Goal: Information Seeking & Learning: Learn about a topic

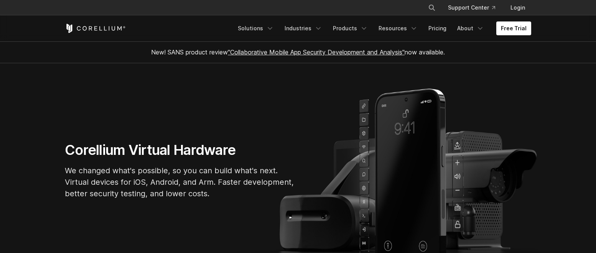
click at [177, 103] on section "Corellium Virtual Hardware We changed what's possible, so you can build what's …" at bounding box center [298, 173] width 596 height 220
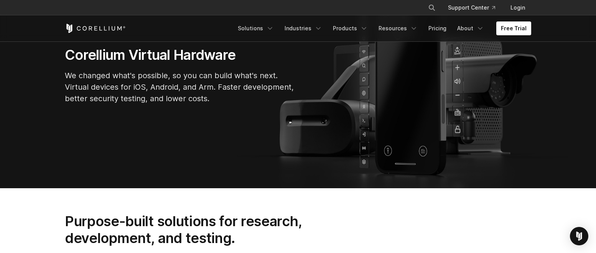
scroll to position [104, 0]
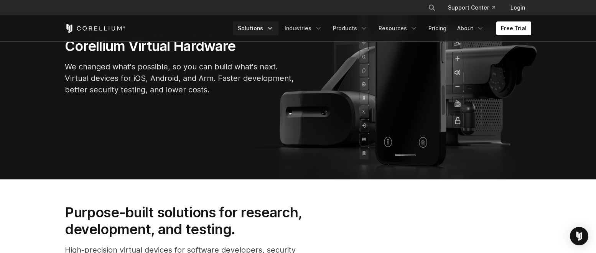
click at [265, 29] on link "Solutions" at bounding box center [255, 28] width 45 height 14
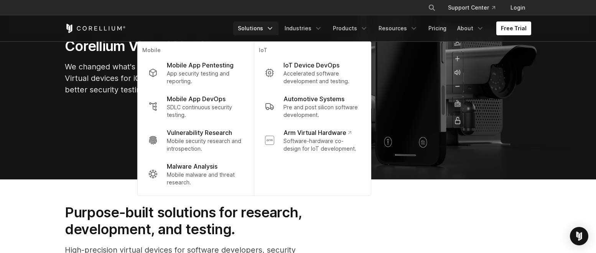
click at [525, 76] on div "Corellium Virtual Hardware We changed what's possible, so you can build what's …" at bounding box center [298, 70] width 482 height 64
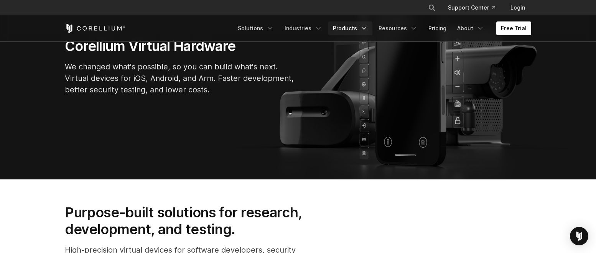
click at [337, 23] on link "Products" at bounding box center [350, 28] width 44 height 14
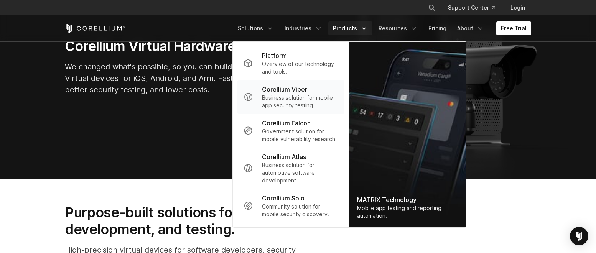
click at [303, 102] on p "Business solution for mobile app security testing." at bounding box center [300, 101] width 76 height 15
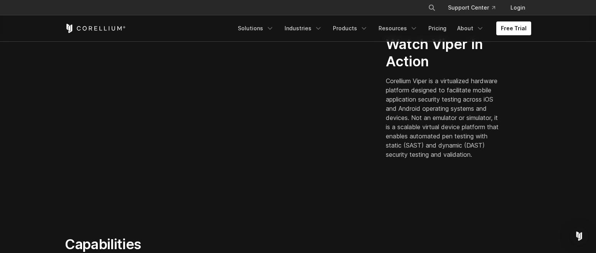
scroll to position [242, 0]
click at [403, 166] on div "Watch Viper In Action Corellium Viper is a virtualized hardware platform design…" at bounding box center [458, 101] width 161 height 130
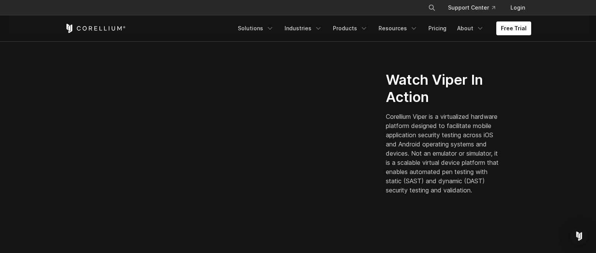
scroll to position [205, 0]
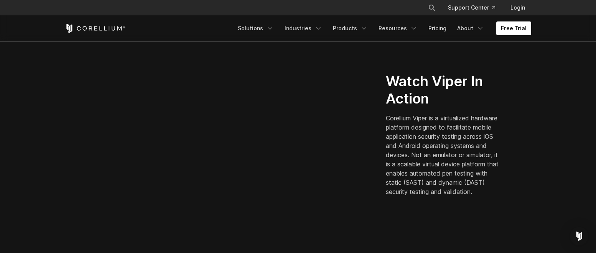
drag, startPoint x: 386, startPoint y: 78, endPoint x: 441, endPoint y: 197, distance: 131.2
click at [444, 201] on div "Watch Viper In Action Corellium Viper is a virtualized hardware platform design…" at bounding box center [458, 138] width 161 height 130
click at [440, 196] on p "Corellium Viper is a virtualized hardware platform designed to facilitate mobil…" at bounding box center [444, 155] width 116 height 83
drag, startPoint x: 429, startPoint y: 197, endPoint x: 384, endPoint y: 74, distance: 131.1
click at [384, 74] on div "Watch Viper In Action Corellium Viper is a virtualized hardware platform design…" at bounding box center [458, 138] width 161 height 130
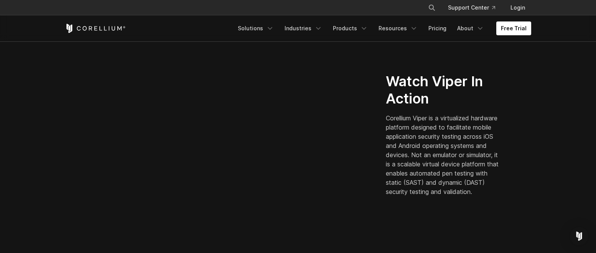
click at [384, 74] on div "Watch Viper In Action Corellium Viper is a virtualized hardware platform design…" at bounding box center [458, 138] width 161 height 130
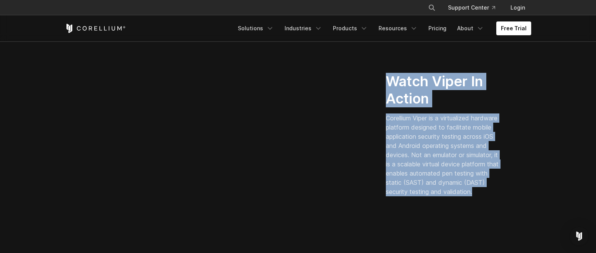
drag, startPoint x: 384, startPoint y: 74, endPoint x: 443, endPoint y: 204, distance: 142.9
click at [443, 203] on div "Watch Viper In Action Corellium Viper is a virtualized hardware platform design…" at bounding box center [458, 138] width 161 height 130
click at [442, 202] on div "Watch Viper In Action Corellium Viper is a virtualized hardware platform design…" at bounding box center [458, 138] width 161 height 130
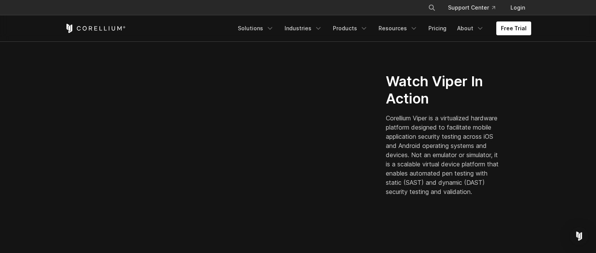
drag, startPoint x: 440, startPoint y: 203, endPoint x: 389, endPoint y: 70, distance: 142.4
click at [389, 73] on div "Watch Viper In Action Corellium Viper is a virtualized hardware platform design…" at bounding box center [458, 138] width 161 height 130
click at [387, 73] on h2 "Watch Viper In Action" at bounding box center [444, 90] width 116 height 35
drag, startPoint x: 384, startPoint y: 74, endPoint x: 456, endPoint y: 205, distance: 149.4
click at [456, 203] on div "Watch Viper In Action Corellium Viper is a virtualized hardware platform design…" at bounding box center [458, 138] width 161 height 130
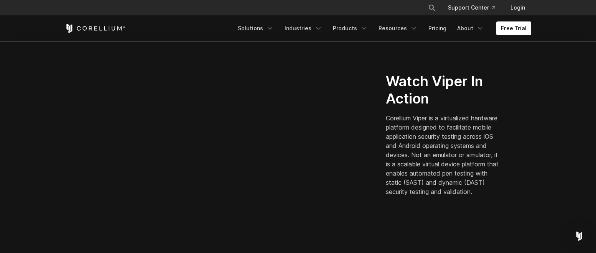
click at [456, 203] on div "Watch Viper In Action Corellium Viper is a virtualized hardware platform design…" at bounding box center [458, 138] width 161 height 130
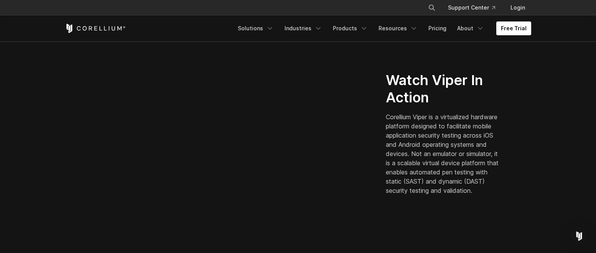
scroll to position [207, 0]
drag, startPoint x: 445, startPoint y: 205, endPoint x: 386, endPoint y: 71, distance: 146.6
click at [386, 71] on div "Watch Viper In Action Corellium Viper is a virtualized hardware platform design…" at bounding box center [458, 136] width 161 height 130
click at [386, 71] on h2 "Watch Viper In Action" at bounding box center [444, 88] width 116 height 35
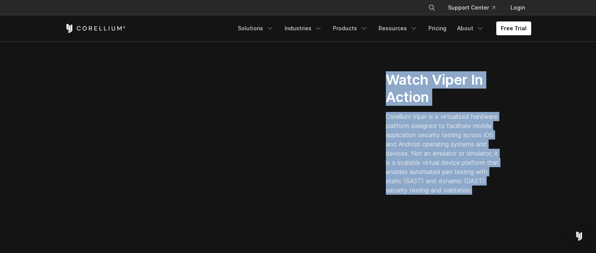
drag, startPoint x: 386, startPoint y: 71, endPoint x: 450, endPoint y: 208, distance: 151.3
click at [450, 208] on div "Watch Viper In Action Corellium Viper is a virtualized hardware platform design…" at bounding box center [298, 136] width 482 height 173
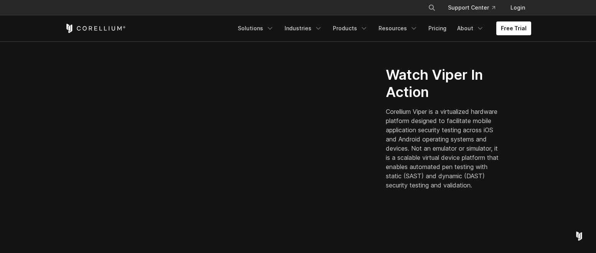
scroll to position [213, 0]
drag, startPoint x: 396, startPoint y: 108, endPoint x: 384, endPoint y: 106, distance: 12.1
click at [396, 107] on p "Corellium Viper is a virtualized hardware platform designed to facilitate mobil…" at bounding box center [444, 147] width 116 height 83
click at [384, 106] on div "Watch Viper In Action Corellium Viper is a virtualized hardware platform design…" at bounding box center [458, 131] width 161 height 130
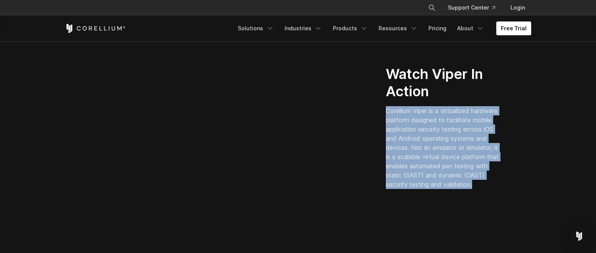
drag, startPoint x: 385, startPoint y: 106, endPoint x: 447, endPoint y: 203, distance: 115.4
click at [450, 212] on div "Watch Viper In Action Corellium Viper is a virtualized hardware platform design…" at bounding box center [298, 130] width 482 height 173
click at [447, 203] on div "Watch Viper In Action Corellium Viper is a virtualized hardware platform design…" at bounding box center [298, 130] width 482 height 173
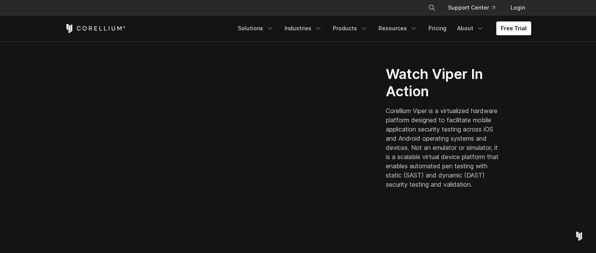
click at [426, 188] on p "Corellium Viper is a virtualized hardware platform designed to facilitate mobil…" at bounding box center [444, 147] width 116 height 83
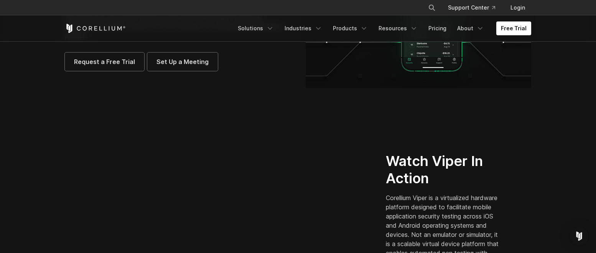
scroll to position [113, 0]
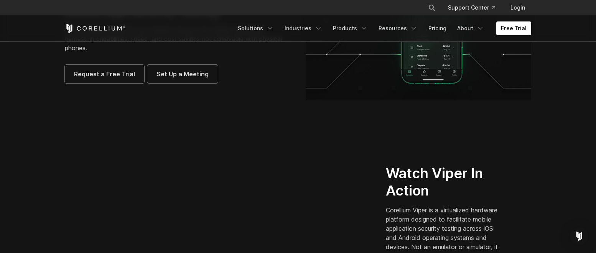
click at [257, 105] on section "Corellium Viper Mobile App Security Testing Viper provides virtual iOS and Andr…" at bounding box center [298, 23] width 596 height 191
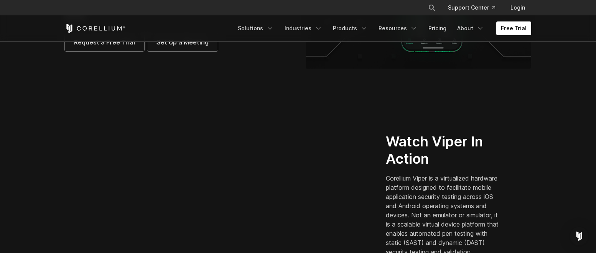
scroll to position [102, 0]
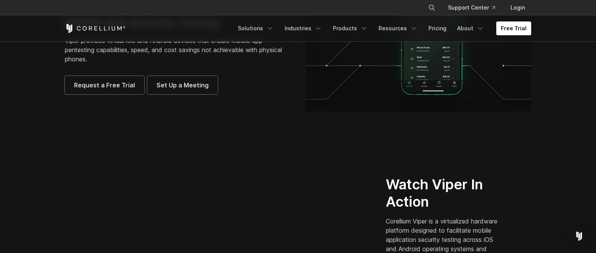
click at [54, 134] on section "Watch Viper In Action Corellium Viper is a virtualized hardware platform design…" at bounding box center [298, 241] width 596 height 222
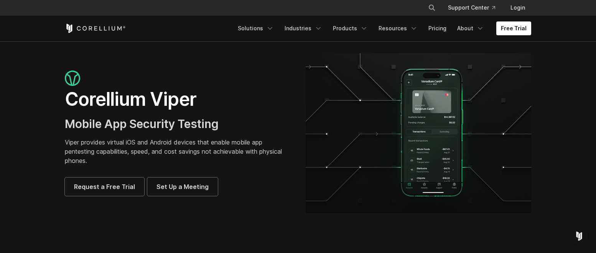
scroll to position [0, 0]
click at [55, 95] on section "Corellium Viper Mobile App Security Testing Viper provides virtual iOS and Andr…" at bounding box center [298, 136] width 596 height 191
drag, startPoint x: 66, startPoint y: 101, endPoint x: 239, endPoint y: 205, distance: 202.2
click at [245, 210] on div "Corellium Viper Mobile App Security Testing Viper provides virtual iOS and Andr…" at bounding box center [298, 134] width 482 height 160
click at [239, 205] on div "Corellium Viper Mobile App Security Testing Viper provides virtual iOS and Andr…" at bounding box center [298, 134] width 482 height 160
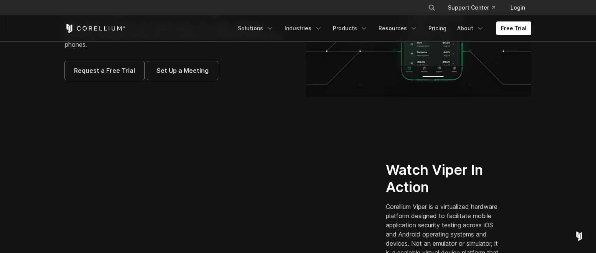
scroll to position [158, 0]
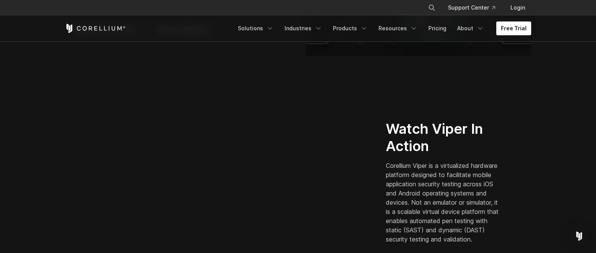
click at [244, 78] on section "Watch Viper In Action Corellium Viper is a virtualized hardware platform design…" at bounding box center [298, 185] width 596 height 222
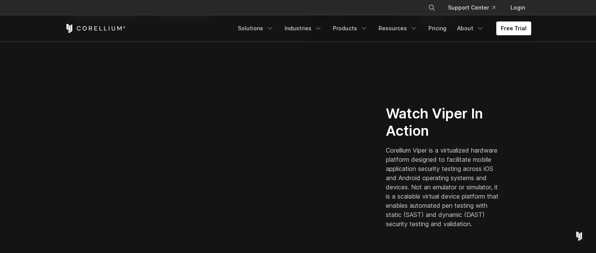
scroll to position [165, 0]
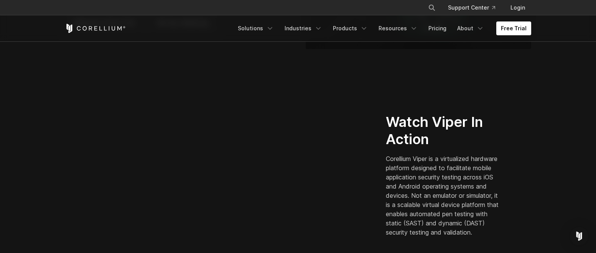
click at [26, 123] on section "Watch Viper In Action Corellium Viper is a virtualized hardware platform design…" at bounding box center [298, 179] width 596 height 222
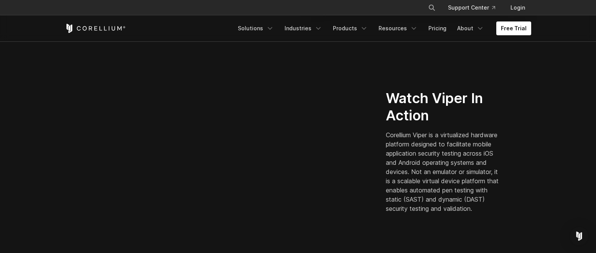
scroll to position [0, 0]
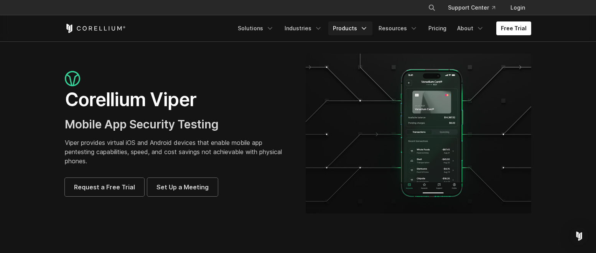
click at [348, 28] on link "Products" at bounding box center [350, 28] width 44 height 14
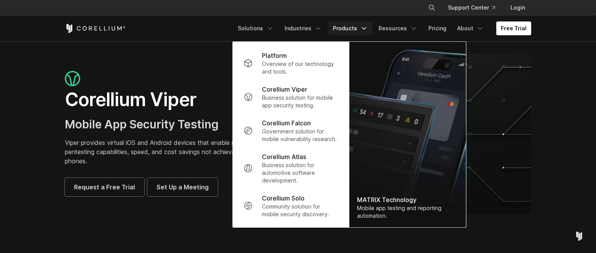
click at [348, 28] on link "Products" at bounding box center [350, 28] width 44 height 14
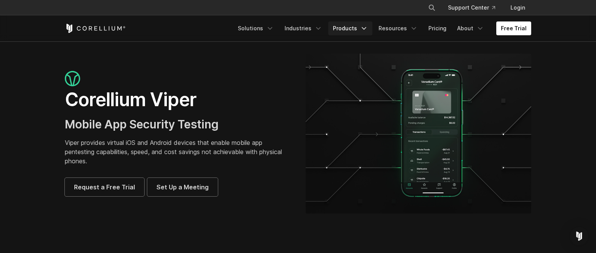
click at [348, 28] on link "Products" at bounding box center [350, 28] width 44 height 14
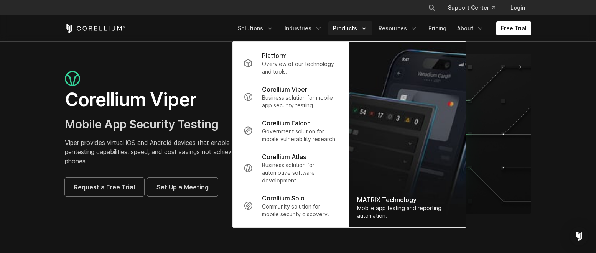
click at [348, 28] on link "Products" at bounding box center [350, 28] width 44 height 14
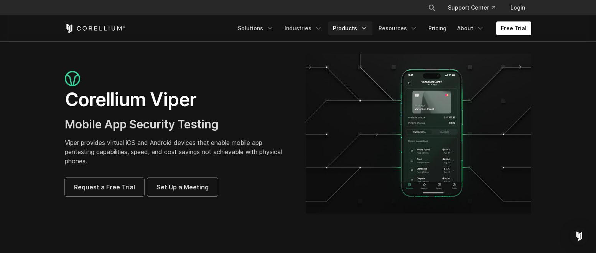
click at [348, 28] on link "Products" at bounding box center [350, 28] width 44 height 14
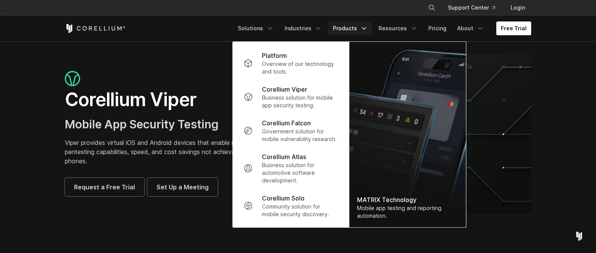
click at [196, 56] on div "Corellium Viper Mobile App Security Testing Viper provides virtual iOS and Andr…" at bounding box center [298, 134] width 482 height 160
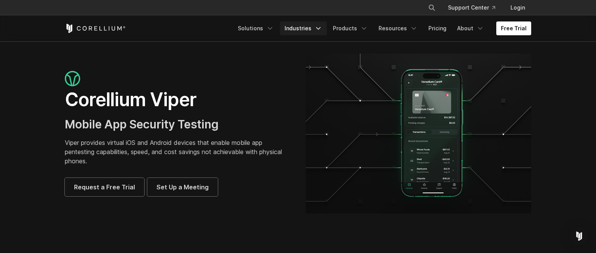
click at [317, 31] on link "Industries" at bounding box center [303, 28] width 47 height 14
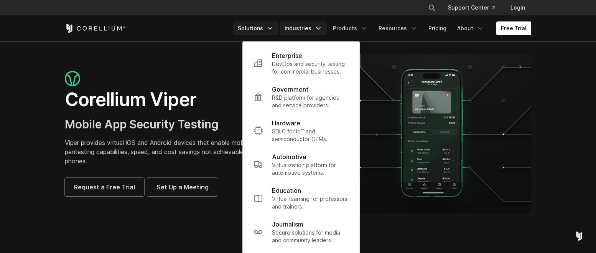
click at [274, 31] on icon "Navigation Menu" at bounding box center [270, 29] width 8 height 8
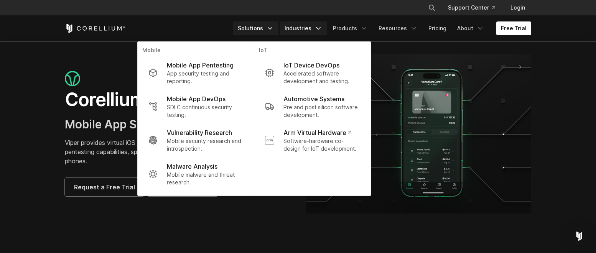
click at [309, 27] on link "Industries" at bounding box center [303, 28] width 47 height 14
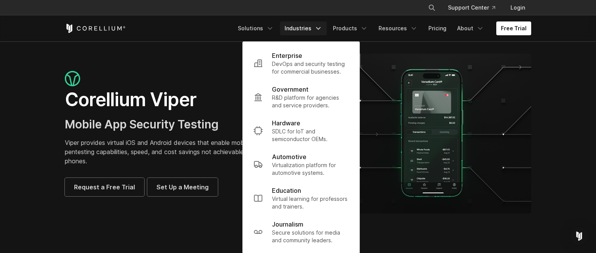
click at [433, 95] on img at bounding box center [419, 134] width 226 height 160
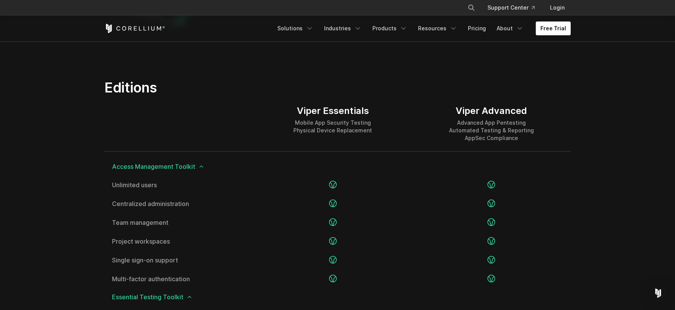
scroll to position [920, 0]
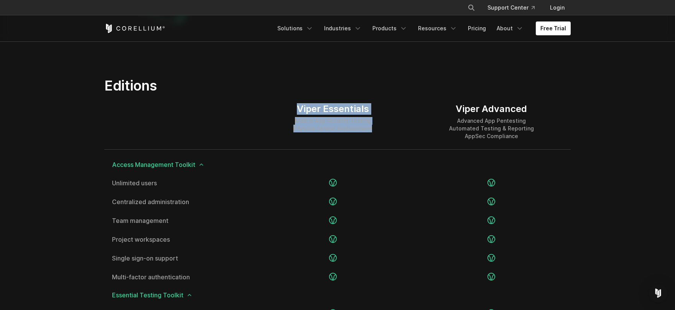
drag, startPoint x: 292, startPoint y: 108, endPoint x: 378, endPoint y: 130, distance: 88.0
click at [378, 130] on div "Viper Essentials Mobile App Security Testing Physical Device Replacement" at bounding box center [333, 121] width 158 height 55
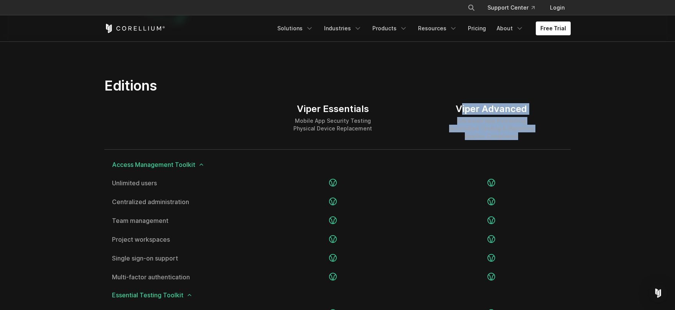
drag, startPoint x: 460, startPoint y: 109, endPoint x: 553, endPoint y: 144, distance: 99.8
click at [553, 144] on div "Viper Advanced Advanced App Pentesting Automated Testing & Reporting AppSec Com…" at bounding box center [492, 121] width 158 height 55
click at [551, 143] on div "Viper Advanced Advanced App Pentesting Automated Testing & Reporting AppSec Com…" at bounding box center [492, 121] width 158 height 55
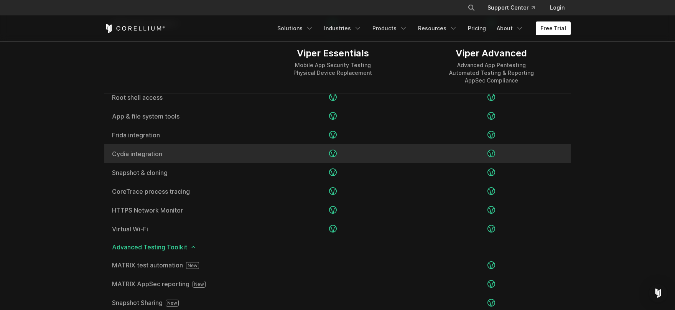
scroll to position [1155, 0]
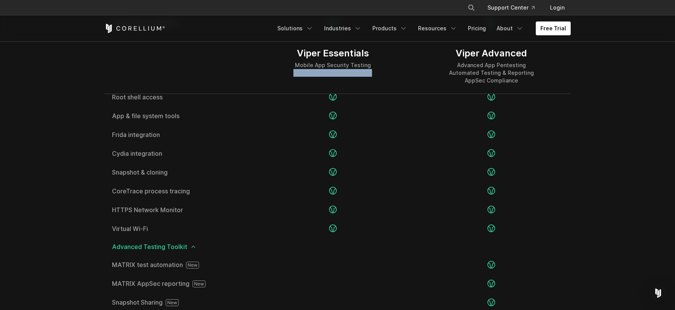
drag, startPoint x: 286, startPoint y: 78, endPoint x: 294, endPoint y: 74, distance: 8.6
click at [294, 74] on div "Viper Essentials Mobile App Security Testing Physical Device Replacement" at bounding box center [333, 65] width 158 height 55
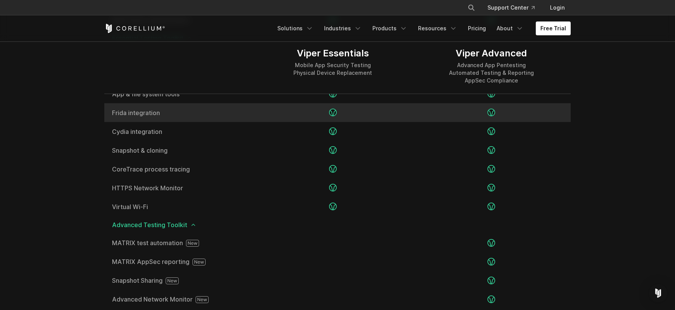
scroll to position [1177, 0]
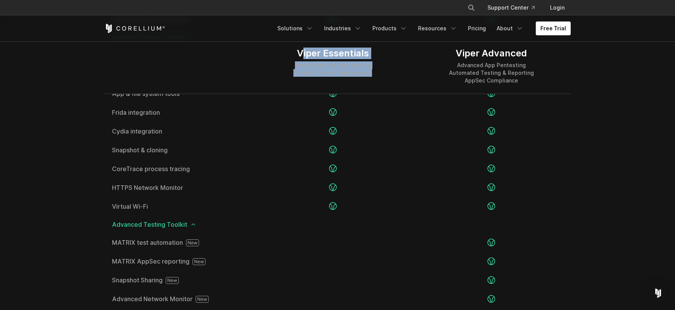
drag, startPoint x: 303, startPoint y: 55, endPoint x: 385, endPoint y: 77, distance: 84.5
click at [385, 77] on div "Viper Essentials Mobile App Security Testing Physical Device Replacement" at bounding box center [333, 65] width 158 height 55
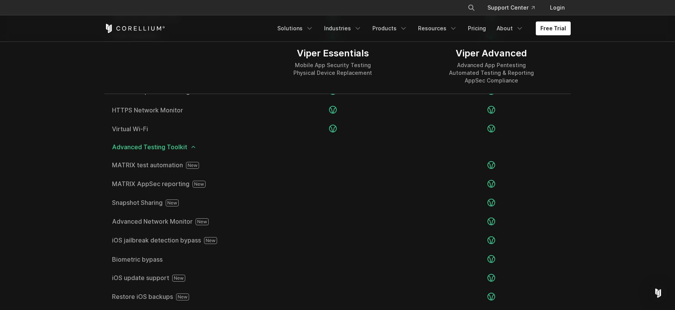
scroll to position [1276, 0]
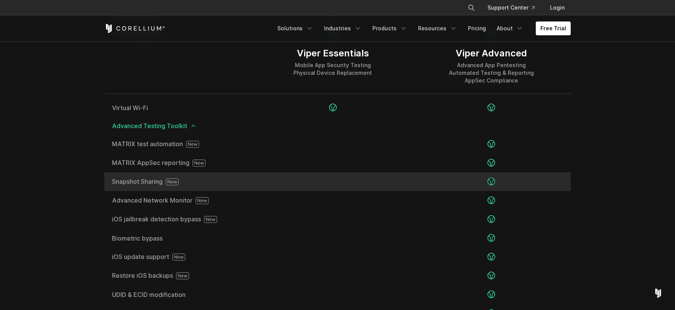
drag, startPoint x: 101, startPoint y: 181, endPoint x: 198, endPoint y: 183, distance: 97.1
click at [198, 183] on div "Viper Essentials Mobile App Security Testing Physical Device Replacement Viper …" at bounding box center [338, 109] width 482 height 742
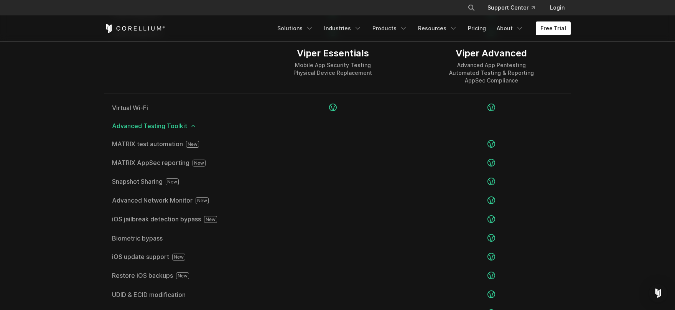
click at [89, 152] on section "Editions Viper Essentials Mobile App Security Testing Physical Device Replaceme…" at bounding box center [337, 97] width 675 height 802
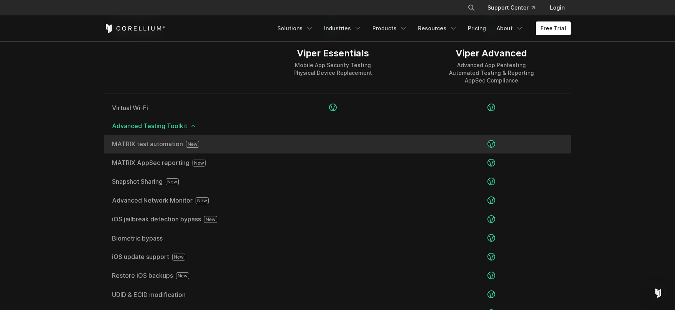
click at [149, 142] on span "MATRIX test automation" at bounding box center [179, 144] width 134 height 7
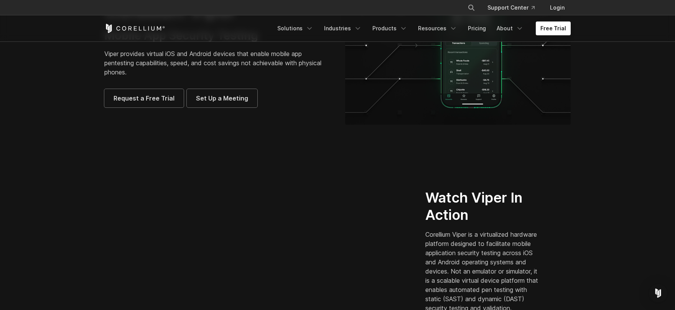
scroll to position [0, 0]
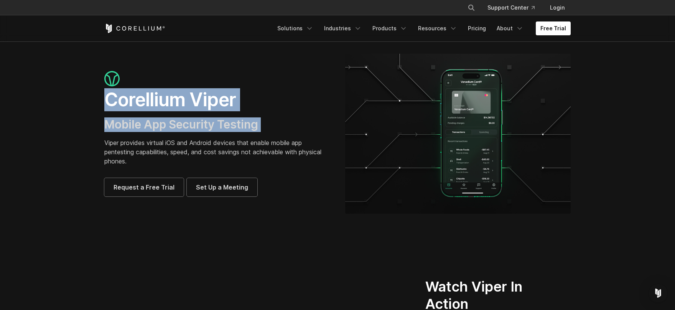
drag, startPoint x: 104, startPoint y: 100, endPoint x: 134, endPoint y: 135, distance: 46.0
click at [134, 135] on div "Corellium Viper Mobile App Security Testing Viper provides virtual iOS and Andr…" at bounding box center [217, 133] width 226 height 125
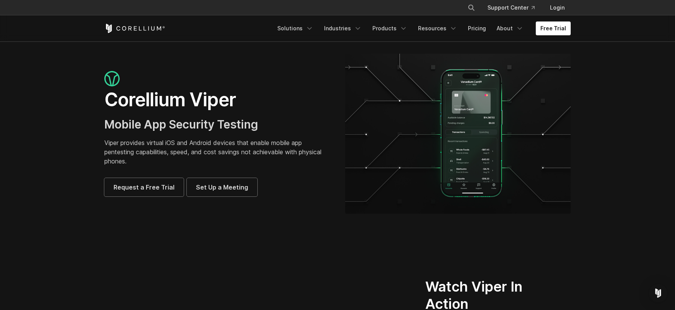
click at [132, 144] on p "Viper provides virtual iOS and Android devices that enable mobile app pentestin…" at bounding box center [217, 152] width 226 height 28
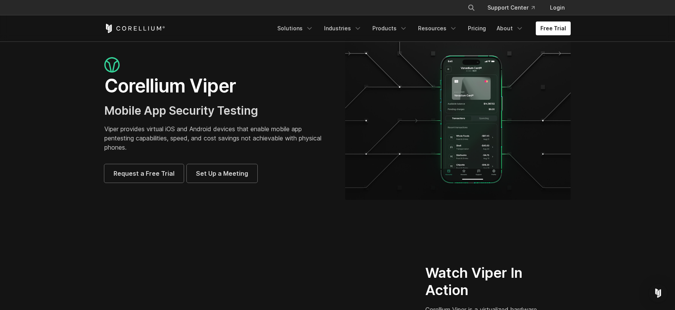
scroll to position [14, 0]
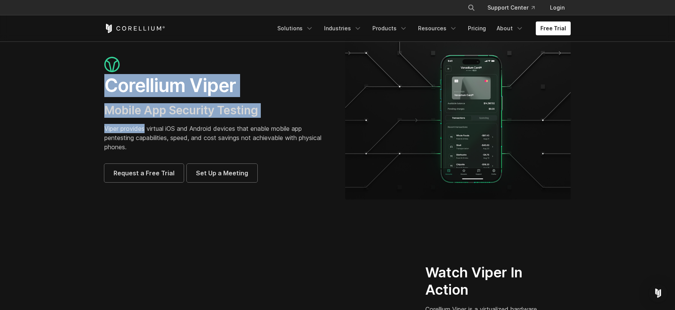
drag, startPoint x: 106, startPoint y: 85, endPoint x: 147, endPoint y: 129, distance: 59.8
click at [147, 129] on div "Corellium Viper Mobile App Security Testing Viper provides virtual iOS and Andr…" at bounding box center [217, 119] width 226 height 125
click at [147, 129] on p "Viper provides virtual iOS and Android devices that enable mobile app pentestin…" at bounding box center [217, 138] width 226 height 28
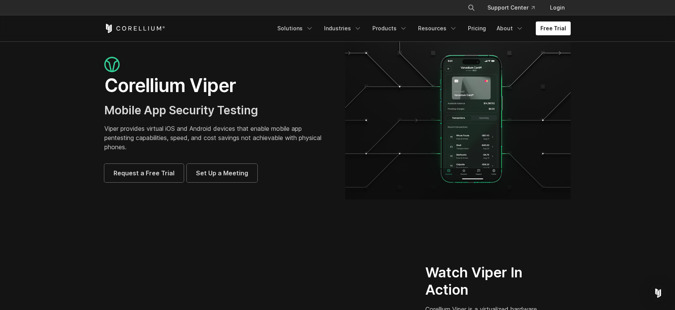
click at [295, 97] on h1 "Corellium Viper" at bounding box center [217, 85] width 226 height 23
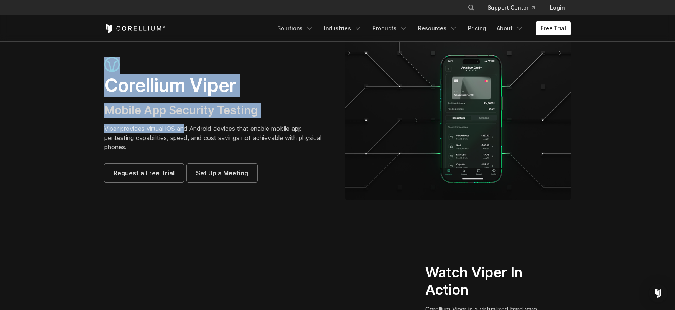
drag, startPoint x: 94, startPoint y: 75, endPoint x: 189, endPoint y: 133, distance: 111.4
click at [188, 130] on section "Corellium Viper Mobile App Security Testing Viper provides virtual iOS and Andr…" at bounding box center [337, 122] width 675 height 191
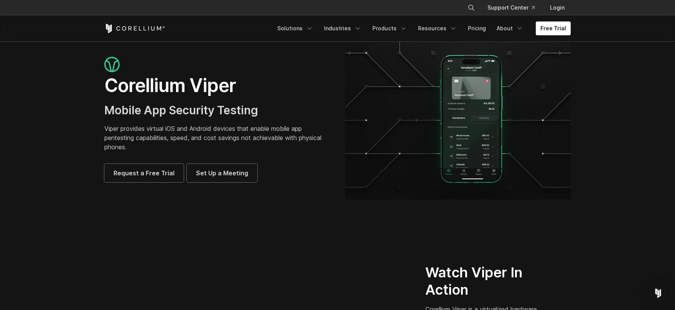
click at [190, 134] on p "Viper provides virtual iOS and Android devices that enable mobile app pentestin…" at bounding box center [217, 138] width 226 height 28
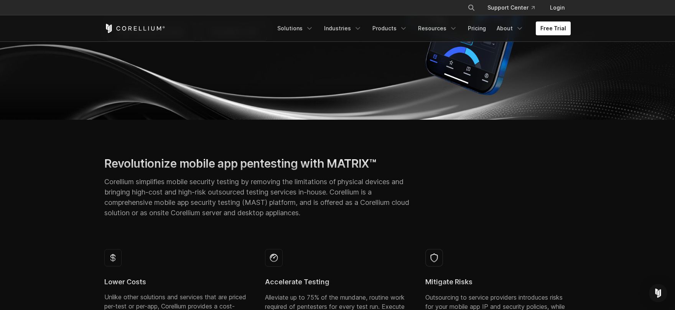
scroll to position [196, 0]
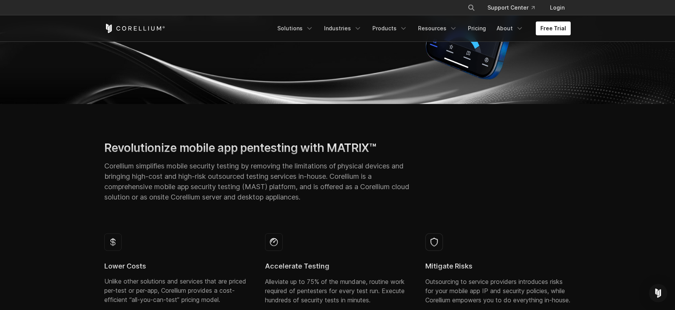
click at [100, 154] on div "Revolutionize mobile app pentesting with MATRIX™ Corellium simplifies mobile se…" at bounding box center [257, 175] width 321 height 68
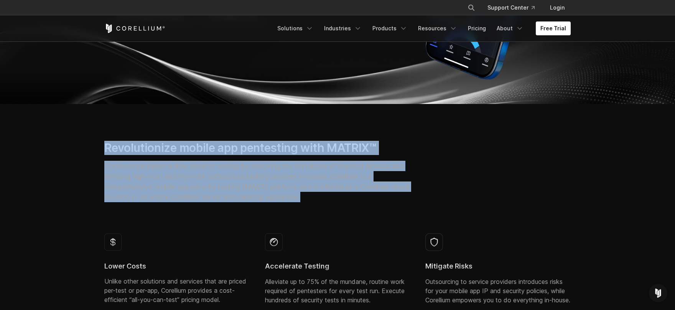
drag, startPoint x: 99, startPoint y: 151, endPoint x: 152, endPoint y: 210, distance: 79.6
click at [153, 210] on div "Revolutionize mobile app pentesting with MATRIX™ Corellium simplifies mobile se…" at bounding box center [338, 184] width 482 height 86
click at [152, 211] on div "Revolutionize mobile app pentesting with MATRIX™ Corellium simplifies mobile se…" at bounding box center [338, 184] width 482 height 86
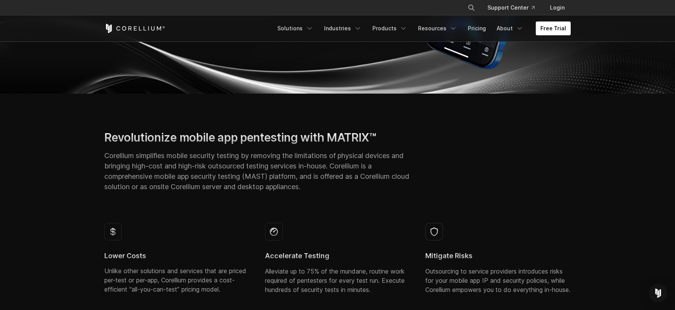
scroll to position [208, 0]
